Goal: Transaction & Acquisition: Purchase product/service

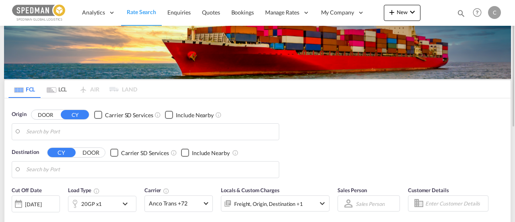
type input "[GEOGRAPHIC_DATA] ([GEOGRAPHIC_DATA]), [GEOGRAPHIC_DATA]"
type input "[GEOGRAPHIC_DATA], [GEOGRAPHIC_DATA]"
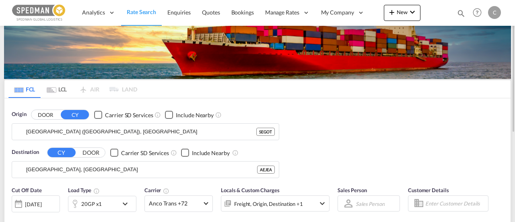
scroll to position [22, 0]
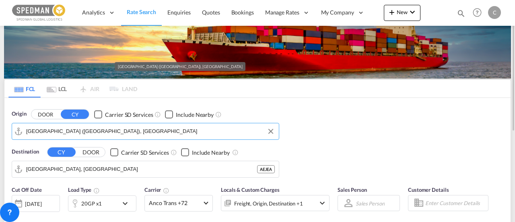
click at [165, 128] on input "[GEOGRAPHIC_DATA] ([GEOGRAPHIC_DATA]), [GEOGRAPHIC_DATA]" at bounding box center [150, 131] width 248 height 12
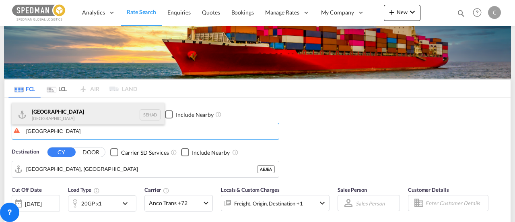
click at [108, 117] on div "Halmstad [GEOGRAPHIC_DATA] [GEOGRAPHIC_DATA]" at bounding box center [88, 115] width 153 height 24
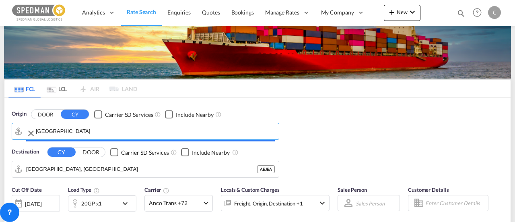
type input "[GEOGRAPHIC_DATA], [GEOGRAPHIC_DATA]"
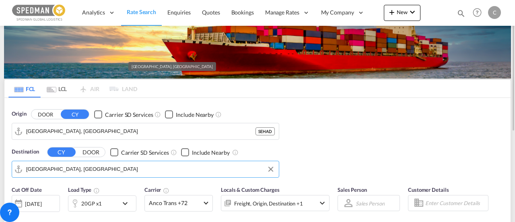
click at [103, 163] on input "[GEOGRAPHIC_DATA], [GEOGRAPHIC_DATA]" at bounding box center [150, 169] width 248 height 12
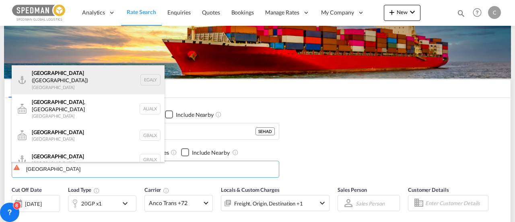
click at [120, 84] on div "Alexandria ([GEOGRAPHIC_DATA]) [GEOGRAPHIC_DATA] EGALY" at bounding box center [88, 79] width 153 height 29
type input "Alexandria ([GEOGRAPHIC_DATA]), EGALY"
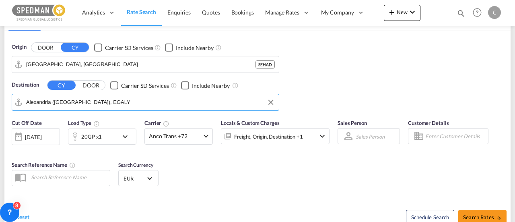
scroll to position [89, 0]
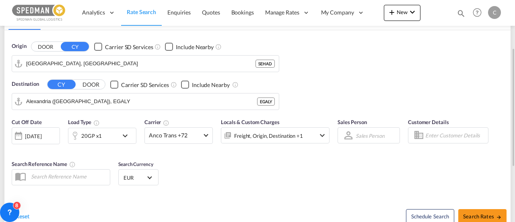
click at [119, 131] on div "20GP x1" at bounding box center [102, 135] width 68 height 16
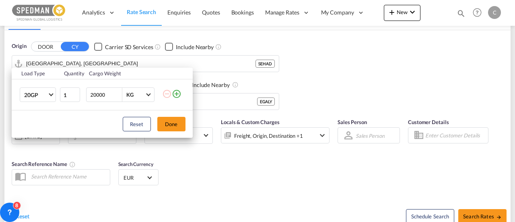
click at [177, 91] on md-icon "icon-plus-circle-outline" at bounding box center [177, 94] width 10 height 10
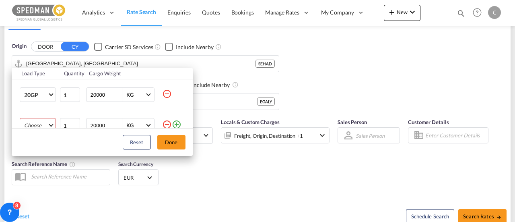
click at [37, 121] on md-select "Choose 20GP 40GP 40HC 45HC 20RE 40RE 40HR 20OT 40OT 20FR 40FR 40NR 20NR 45S 20T…" at bounding box center [38, 125] width 36 height 14
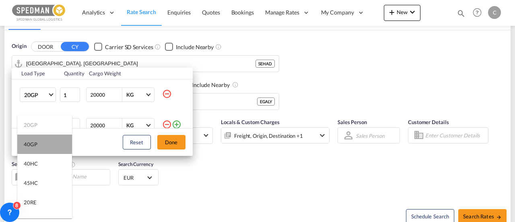
click at [46, 138] on md-option "40GP" at bounding box center [44, 143] width 55 height 19
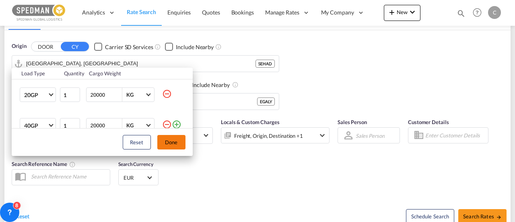
scroll to position [4, 0]
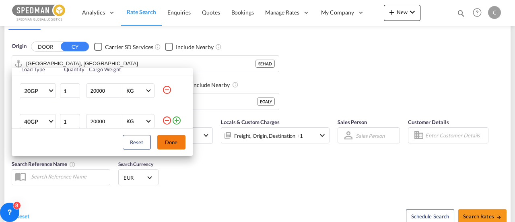
click at [169, 140] on button "Done" at bounding box center [171, 142] width 28 height 14
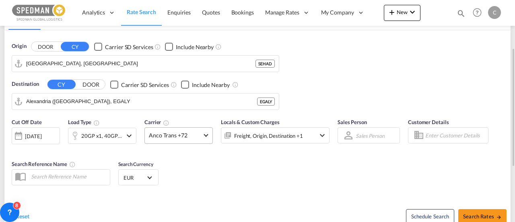
click at [202, 132] on md-select-value "Anco Trans +72" at bounding box center [179, 135] width 68 height 16
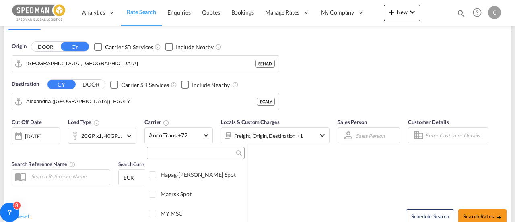
scroll to position [0, 0]
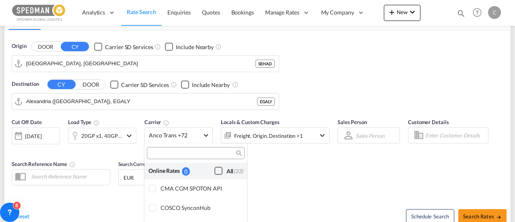
click at [226, 170] on div "All (33)" at bounding box center [234, 171] width 16 height 8
click at [289, 163] on md-backdrop at bounding box center [257, 111] width 515 height 222
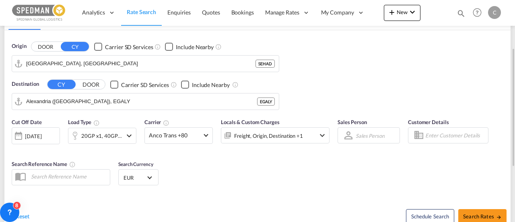
click at [47, 128] on div "[DATE]" at bounding box center [36, 135] width 48 height 17
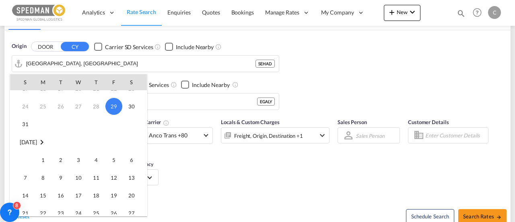
scroll to position [66, 0]
click at [37, 156] on span "1" at bounding box center [43, 158] width 16 height 16
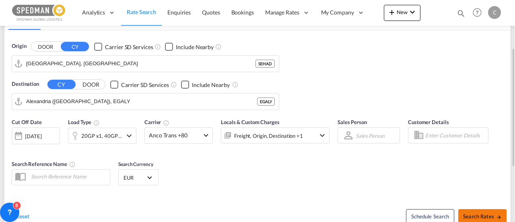
click at [482, 213] on span "Search Rates" at bounding box center [482, 216] width 39 height 6
type input "SEHAD to EGALY / [DATE]"
